Goal: Transaction & Acquisition: Obtain resource

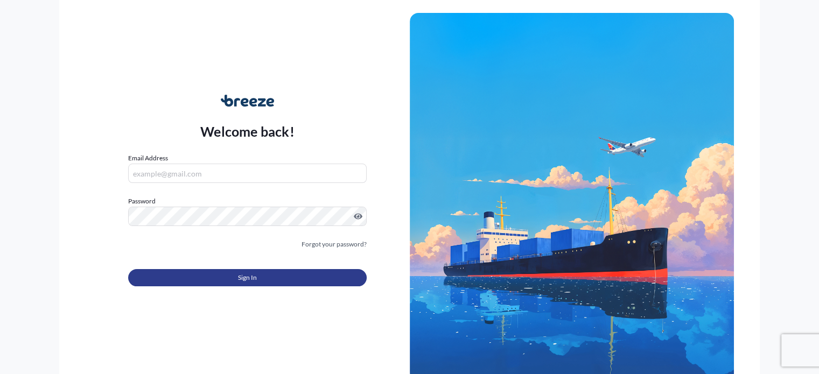
type input "[EMAIL_ADDRESS][DOMAIN_NAME]"
click at [273, 274] on button "Sign In" at bounding box center [247, 277] width 238 height 17
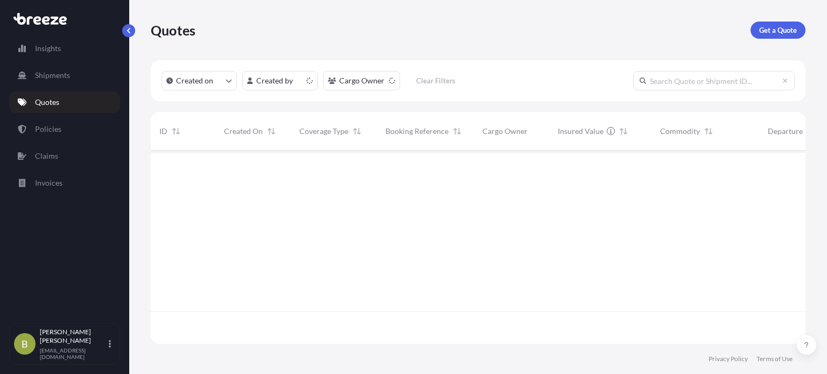
scroll to position [191, 646]
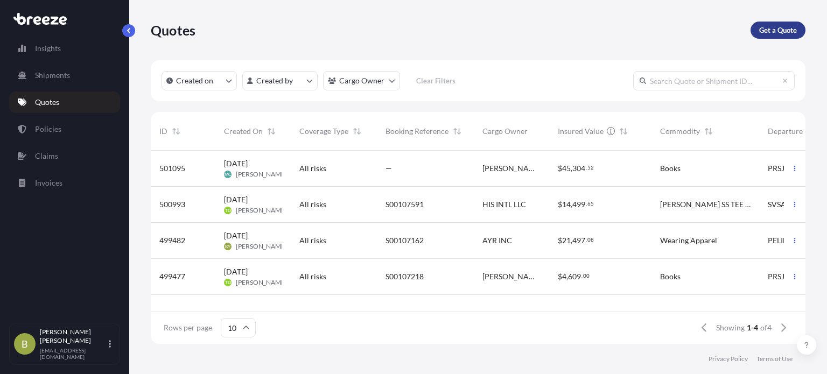
click at [800, 29] on link "Get a Quote" at bounding box center [778, 30] width 55 height 17
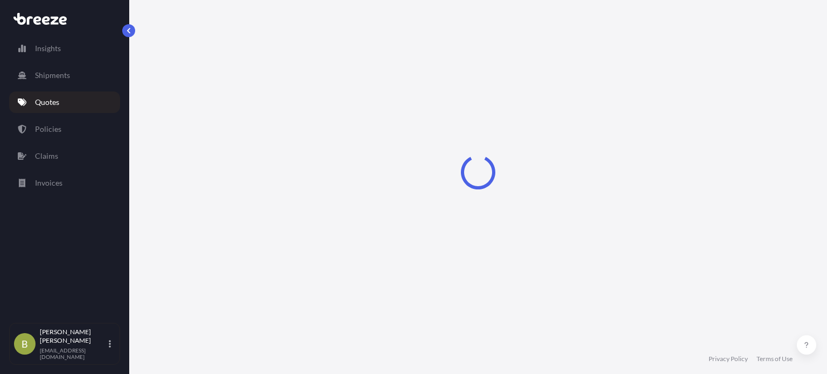
select select "Sea"
select select "1"
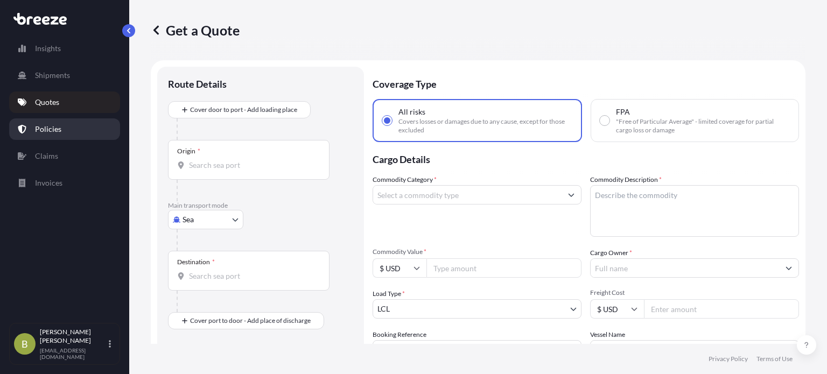
click at [48, 126] on p "Policies" at bounding box center [48, 129] width 26 height 11
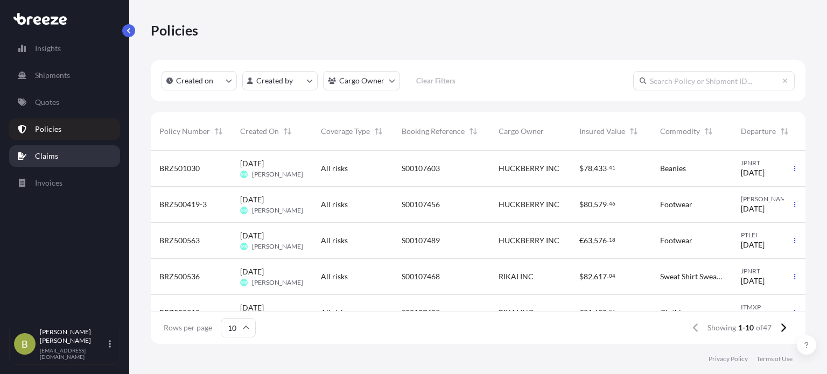
click at [61, 163] on link "Claims" at bounding box center [64, 156] width 111 height 22
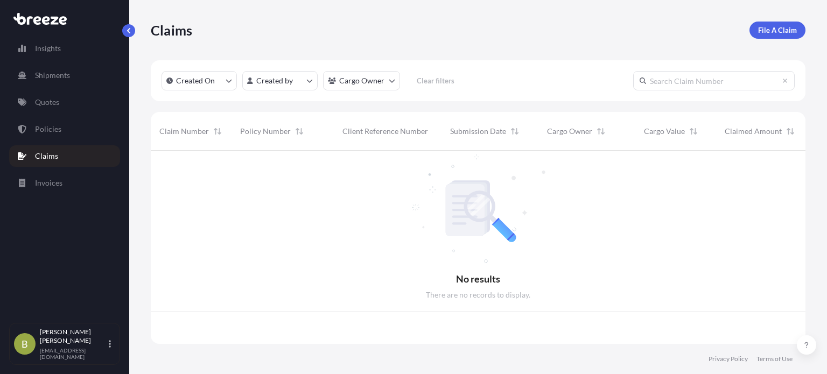
scroll to position [191, 646]
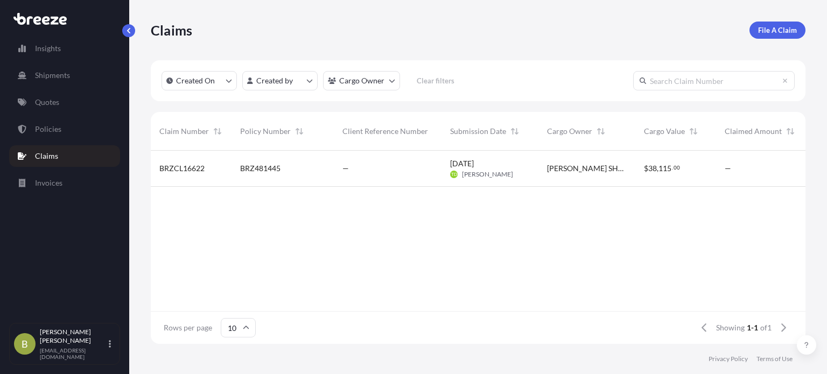
click at [53, 20] on icon at bounding box center [55, 20] width 8 height 8
